Goal: Information Seeking & Learning: Learn about a topic

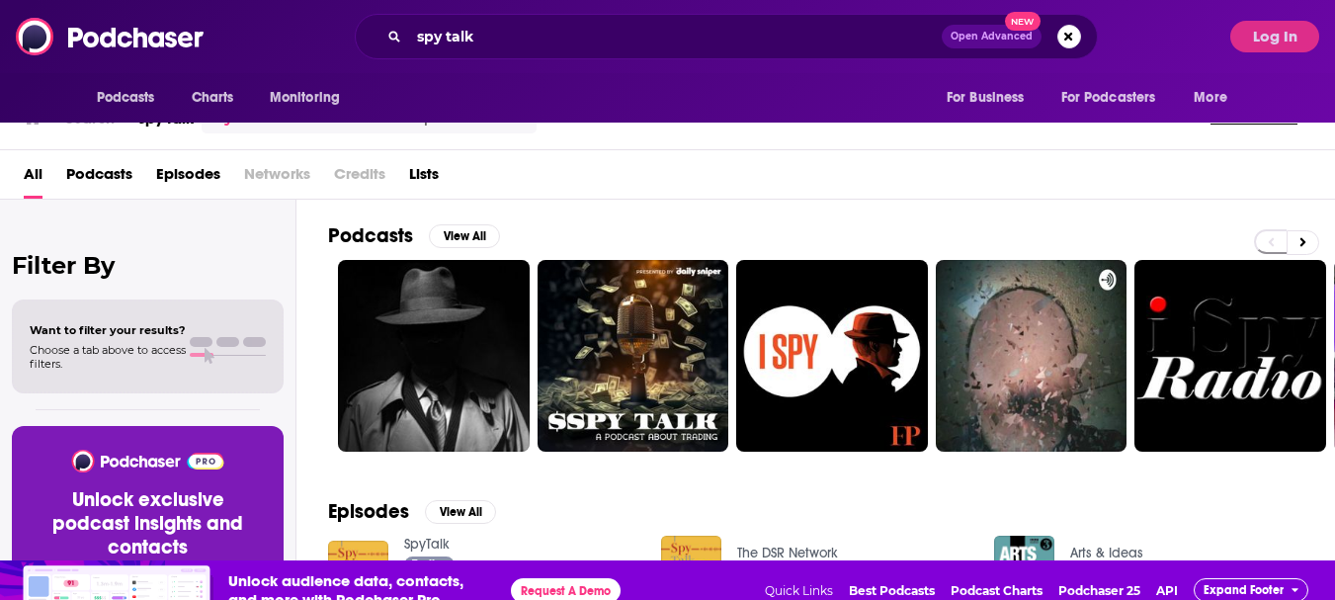
scroll to position [59, 0]
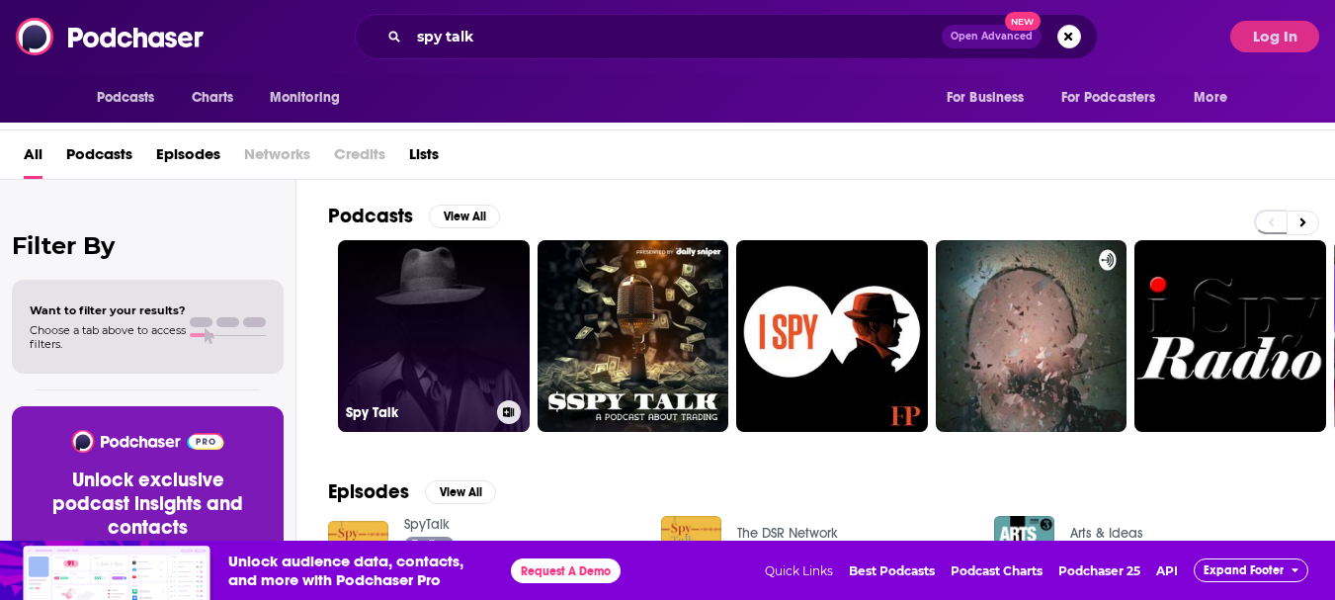
click at [406, 286] on link "Spy Talk" at bounding box center [434, 336] width 192 height 192
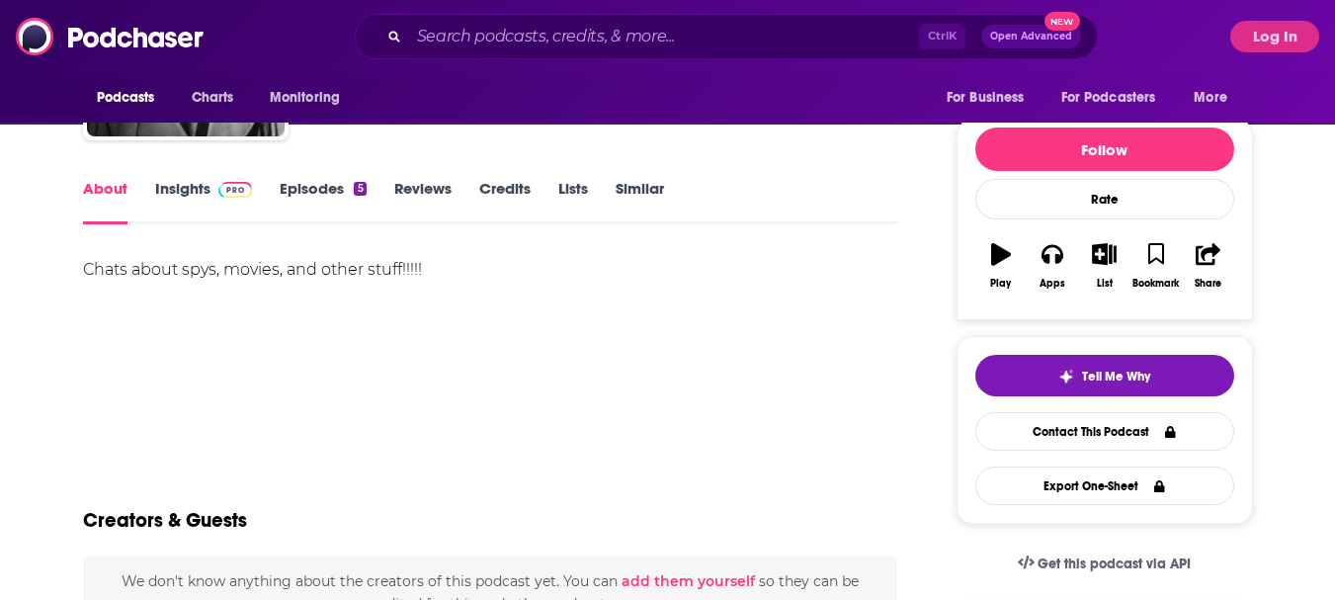
scroll to position [158, 0]
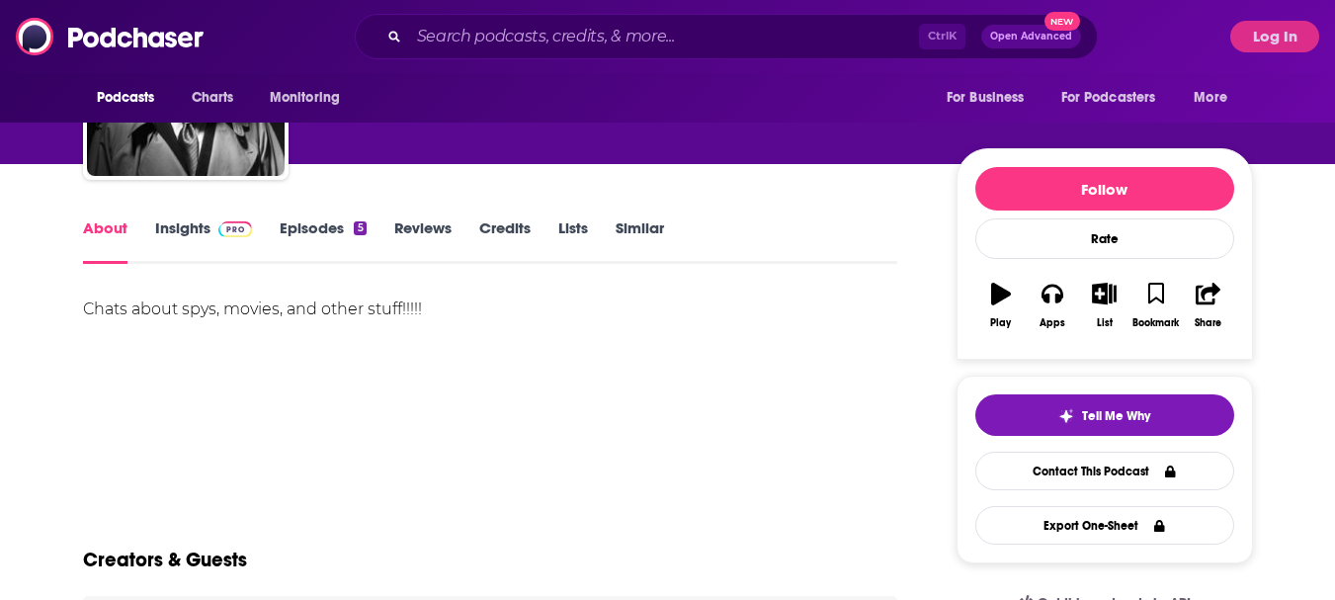
click at [187, 231] on link "Insights" at bounding box center [204, 240] width 98 height 45
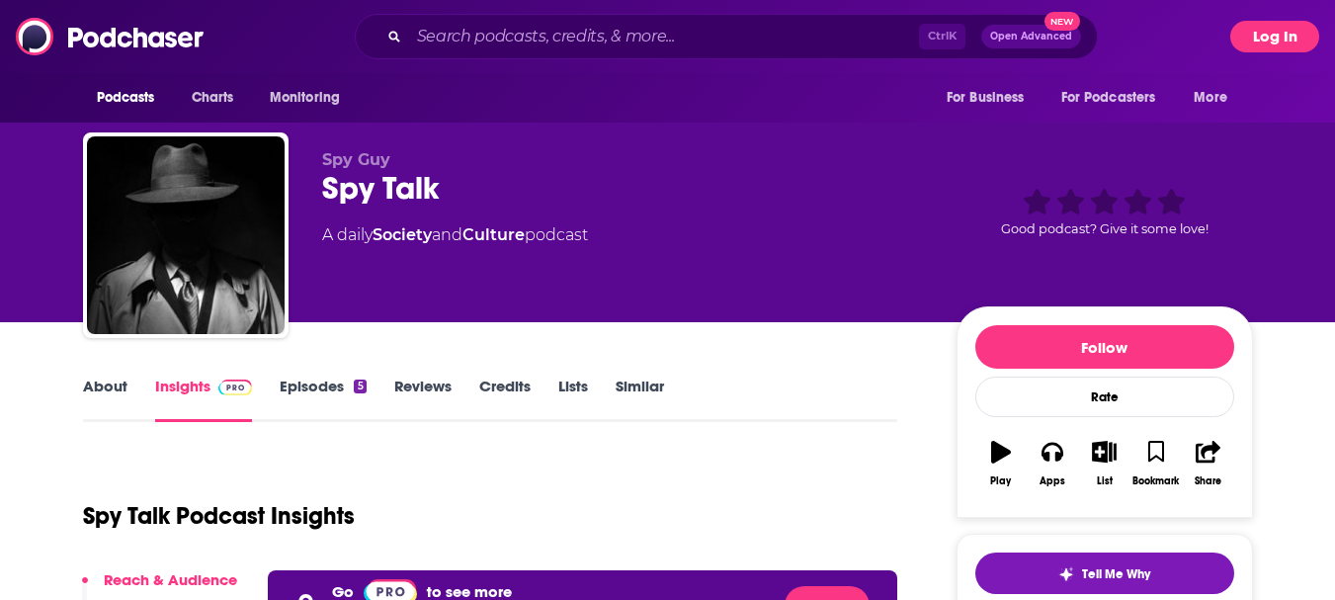
click at [1271, 33] on button "Log In" at bounding box center [1274, 37] width 89 height 32
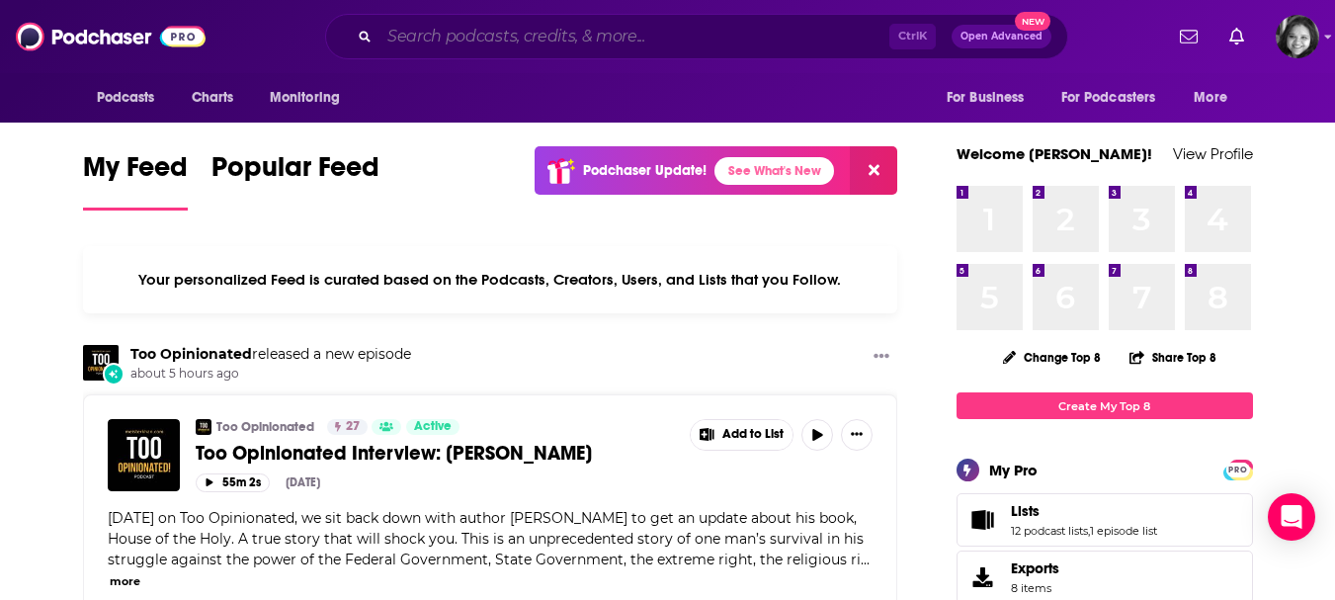
click at [474, 40] on input "Search podcasts, credits, & more..." at bounding box center [634, 37] width 510 height 32
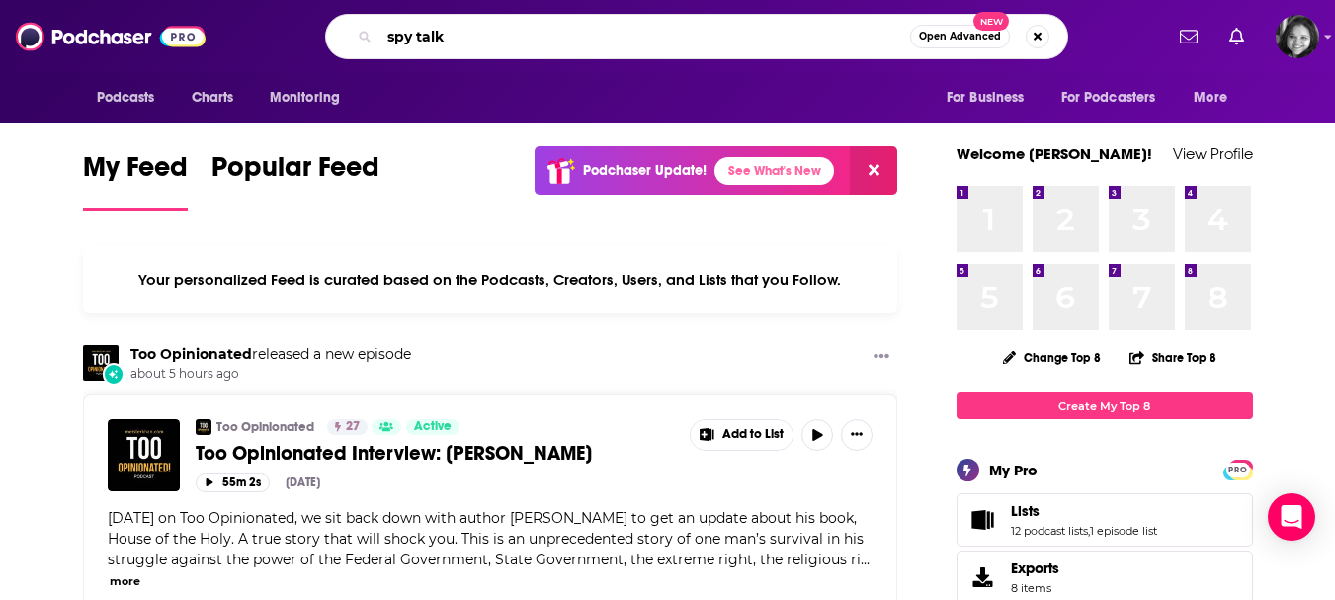
type input "spy talk"
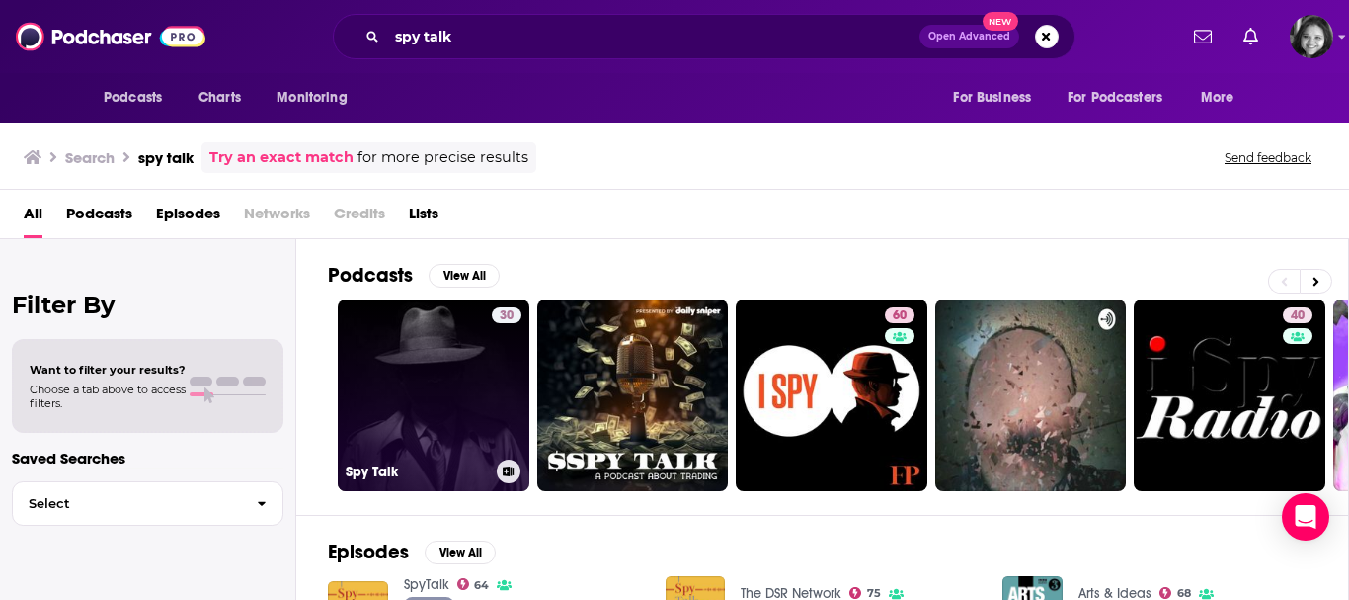
click at [448, 392] on link "30 Spy Talk" at bounding box center [434, 395] width 192 height 192
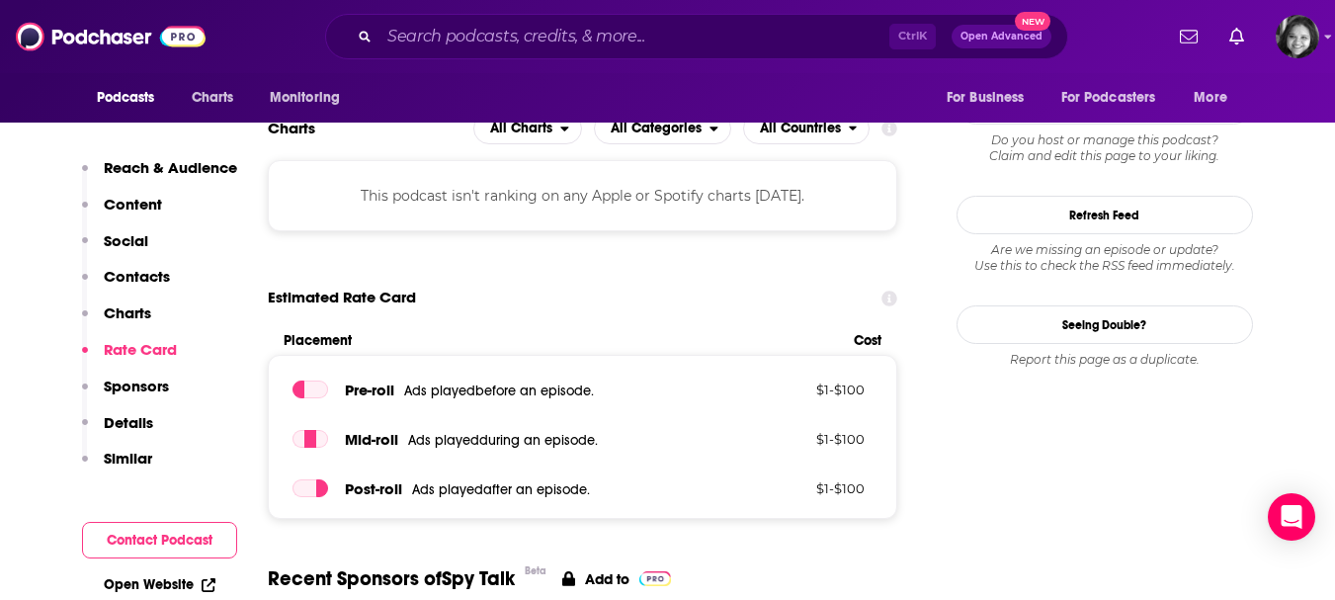
scroll to position [1818, 0]
